Goal: Transaction & Acquisition: Purchase product/service

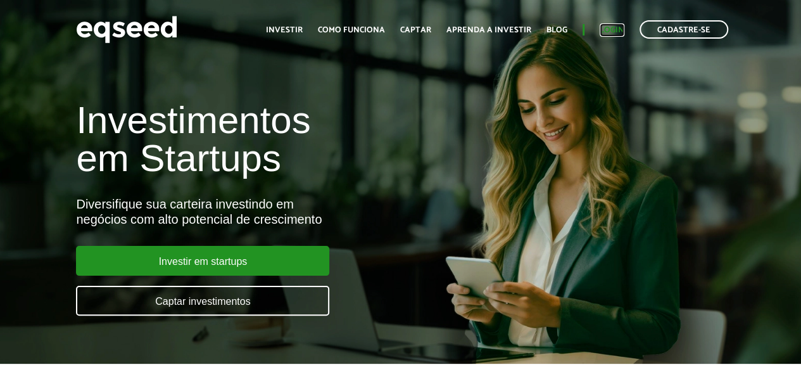
click at [603, 29] on link "Login" at bounding box center [612, 30] width 25 height 8
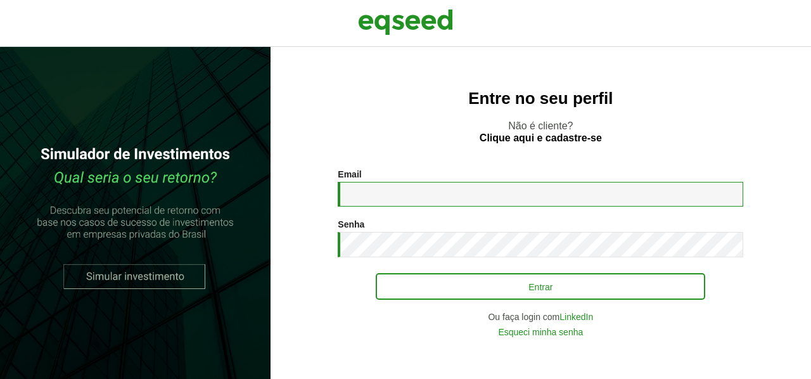
type input "**********"
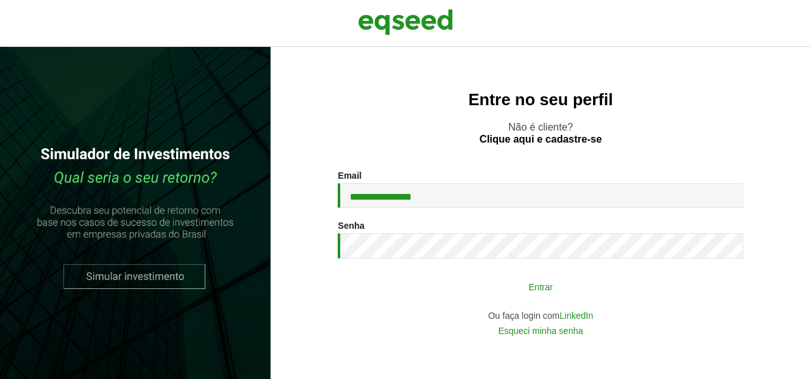
click at [514, 282] on button "Entrar" at bounding box center [540, 286] width 329 height 24
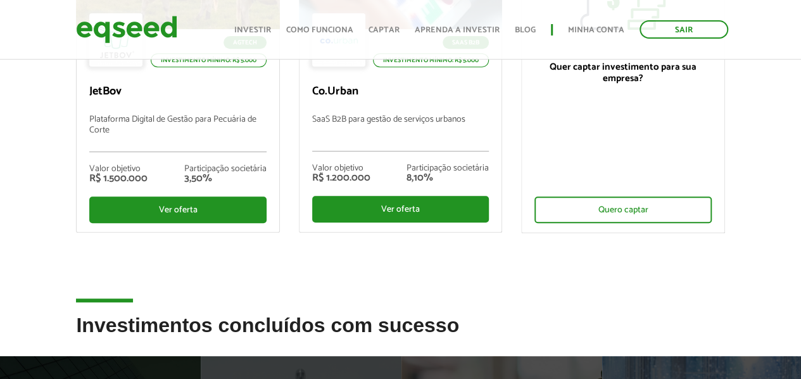
scroll to position [253, 0]
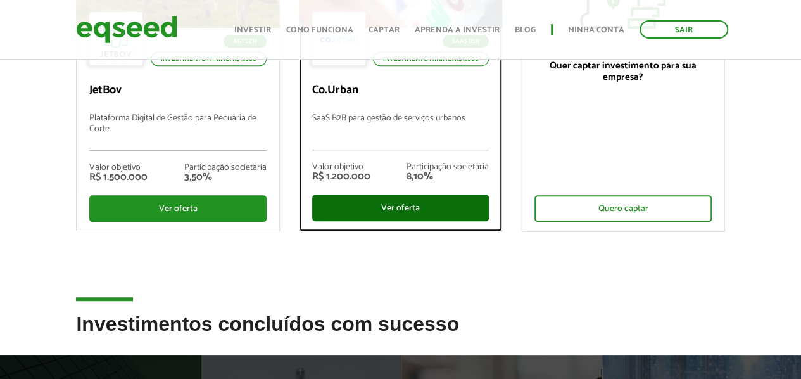
click at [416, 206] on div "Ver oferta" at bounding box center [400, 207] width 177 height 27
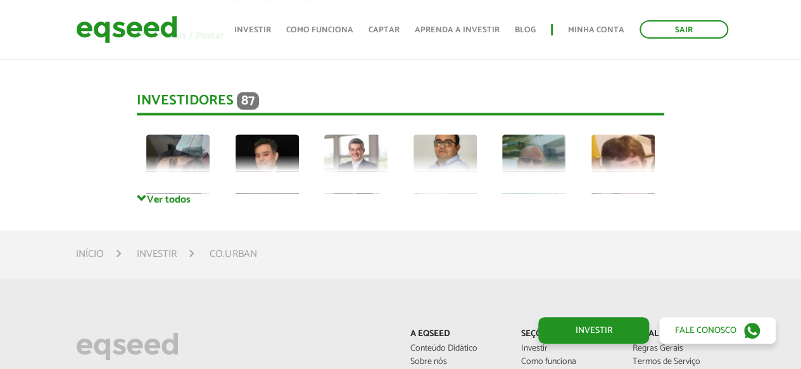
scroll to position [3248, 0]
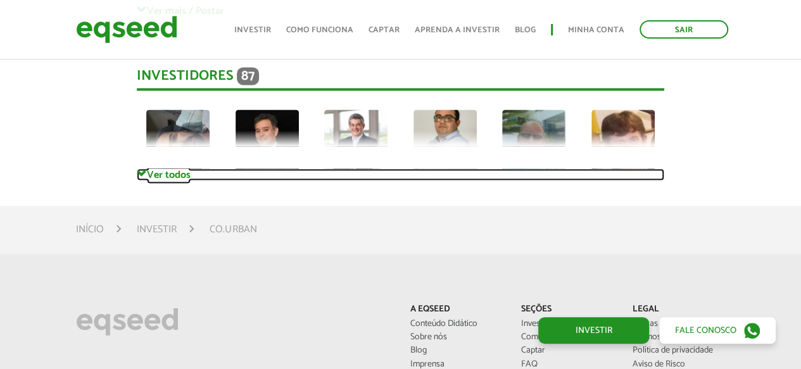
click at [174, 173] on link "Ver todos" at bounding box center [401, 174] width 528 height 12
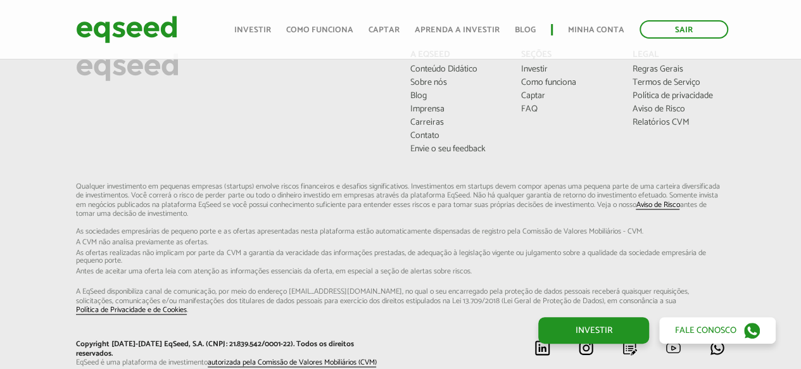
scroll to position [5402, 0]
